Goal: Navigation & Orientation: Find specific page/section

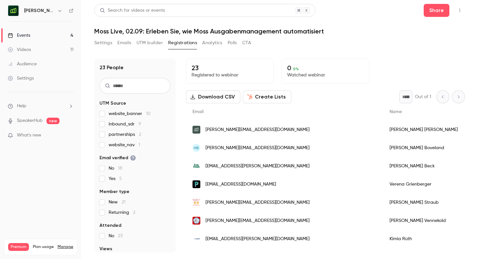
click at [46, 10] on h6 "Moss [GEOGRAPHIC_DATA]" at bounding box center [39, 10] width 31 height 7
click at [64, 14] on div "Moss [GEOGRAPHIC_DATA]" at bounding box center [41, 10] width 66 height 11
click at [54, 8] on h6 "Moss [GEOGRAPHIC_DATA]" at bounding box center [39, 10] width 31 height 7
click at [61, 11] on icon "button" at bounding box center [59, 10] width 5 height 5
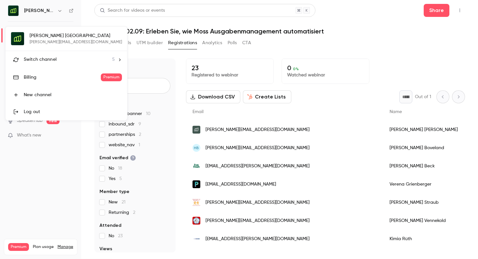
click at [59, 58] on div "Switch channel 5" at bounding box center [69, 59] width 91 height 7
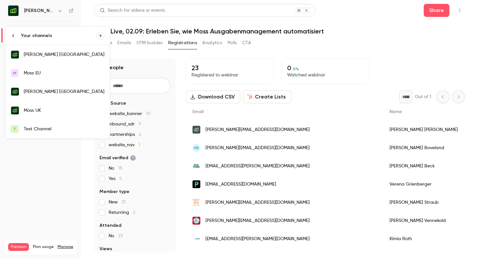
click at [57, 107] on div "Moss UK" at bounding box center [64, 110] width 81 height 7
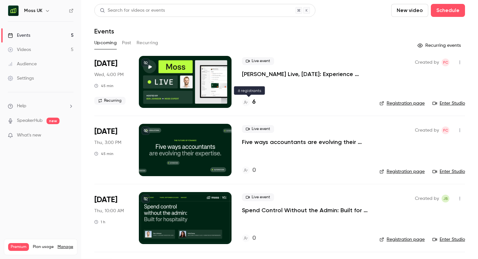
click at [253, 103] on h4 "6" at bounding box center [253, 102] width 3 height 9
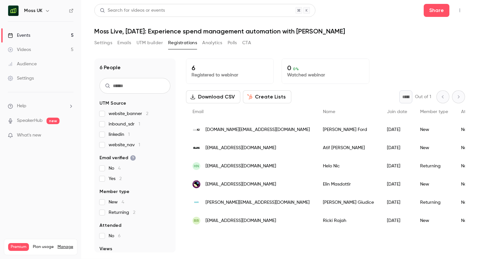
click at [42, 11] on div "Moss UK" at bounding box center [44, 11] width 40 height 8
click at [45, 13] on icon "button" at bounding box center [47, 10] width 5 height 5
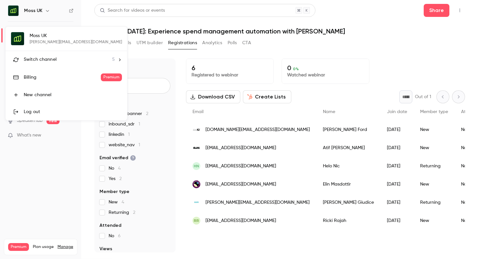
click at [51, 64] on li "Switch channel 5" at bounding box center [67, 59] width 122 height 17
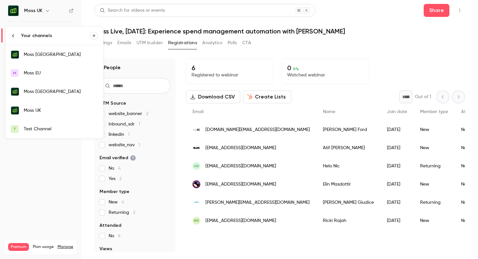
click at [50, 57] on div "Moss [GEOGRAPHIC_DATA]" at bounding box center [61, 54] width 74 height 7
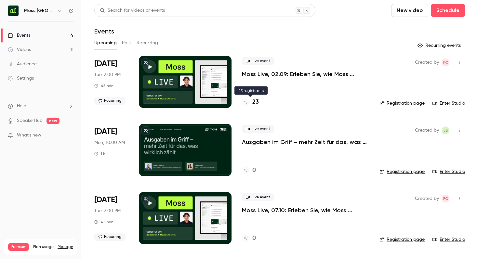
click at [252, 101] on h4 "23" at bounding box center [255, 102] width 7 height 9
